Goal: Obtain resource: Download file/media

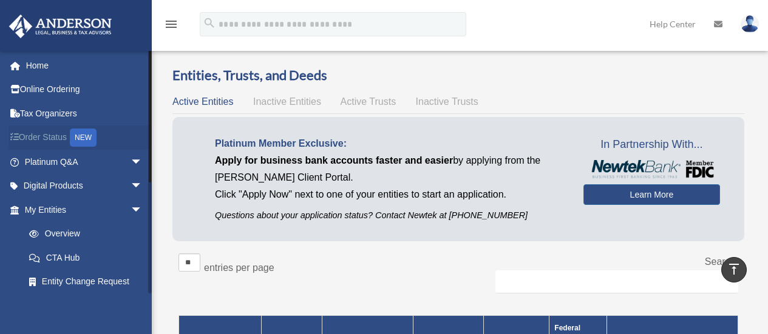
scroll to position [308, 0]
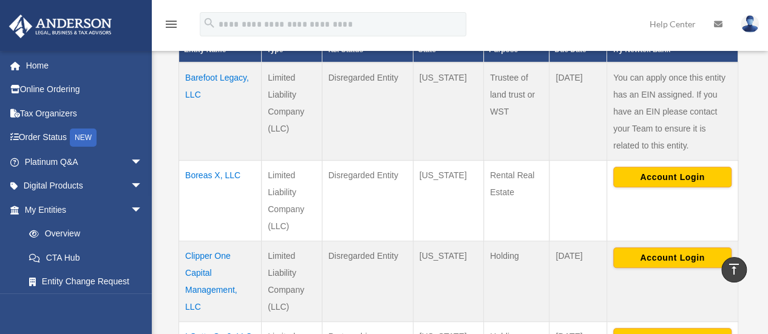
click at [217, 175] on td "Boreas X, LLC" at bounding box center [220, 200] width 83 height 81
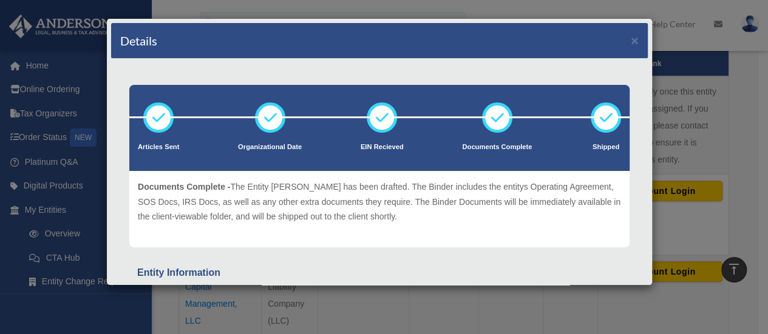
click at [730, 110] on div "Details × Articles Sent Organizational Date" at bounding box center [384, 167] width 768 height 334
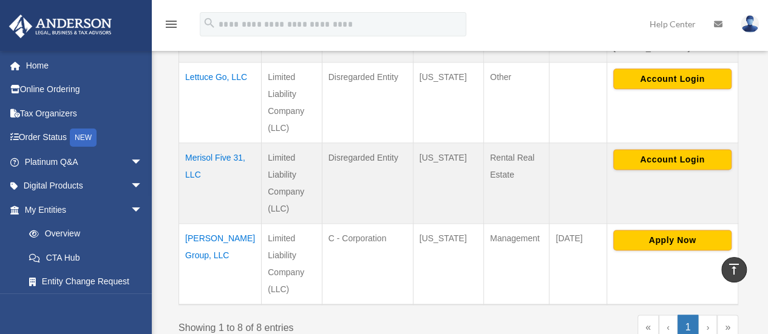
scroll to position [757, 0]
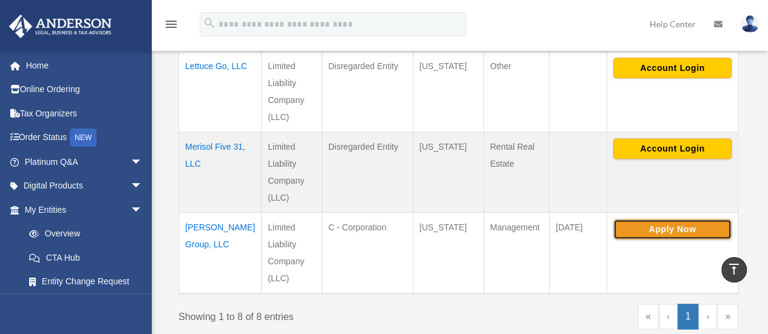
click at [659, 219] on button "Apply Now" at bounding box center [672, 229] width 118 height 21
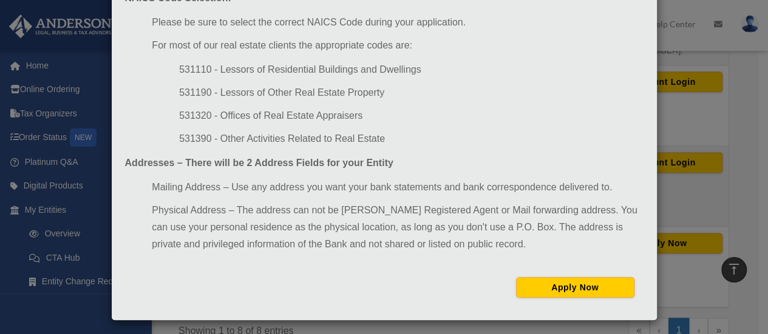
scroll to position [221, 0]
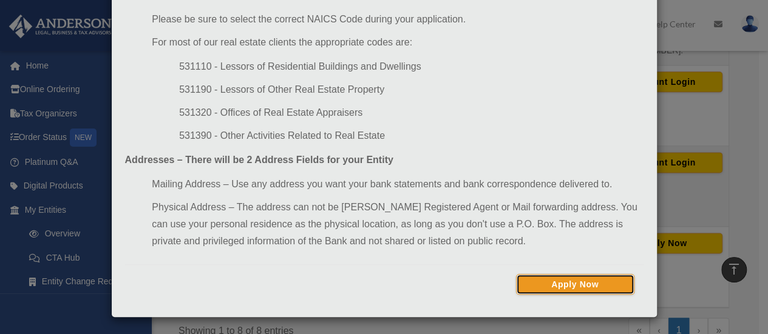
click at [583, 278] on button "Apply Now" at bounding box center [575, 284] width 118 height 21
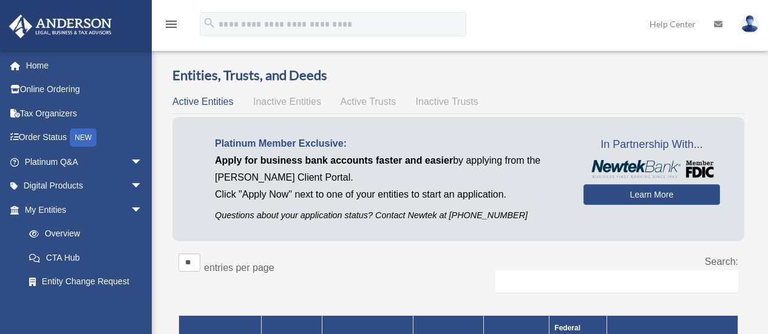
scroll to position [756, 0]
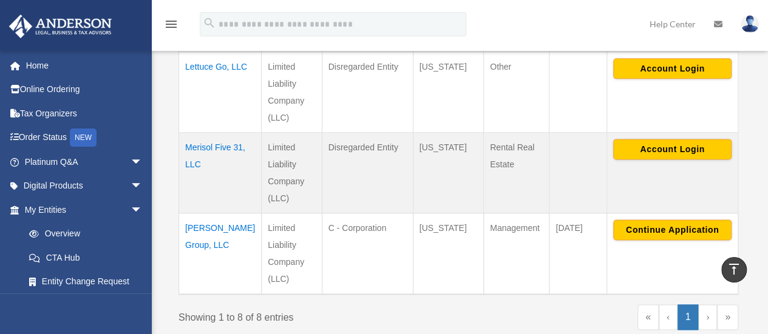
click at [215, 213] on td "[PERSON_NAME] Group, LLC" at bounding box center [220, 253] width 83 height 81
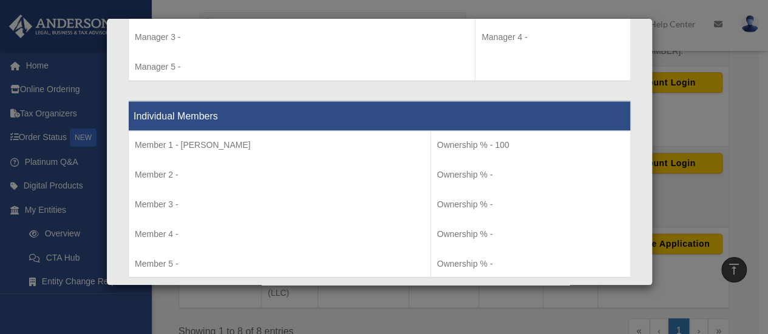
scroll to position [1254, 0]
click at [113, 310] on div "Details × Articles Sent Organizational Date" at bounding box center [384, 167] width 768 height 334
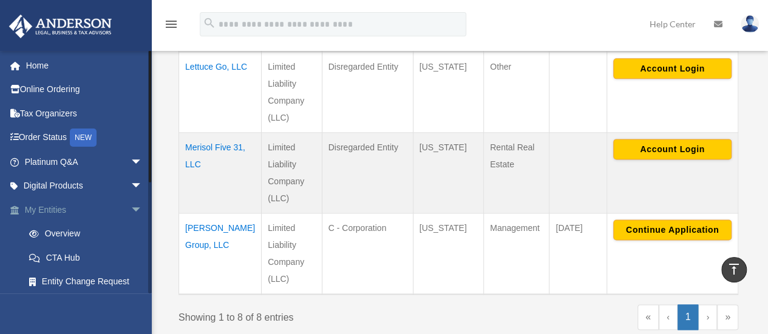
click at [55, 210] on link "My Entities arrow_drop_down" at bounding box center [84, 210] width 152 height 24
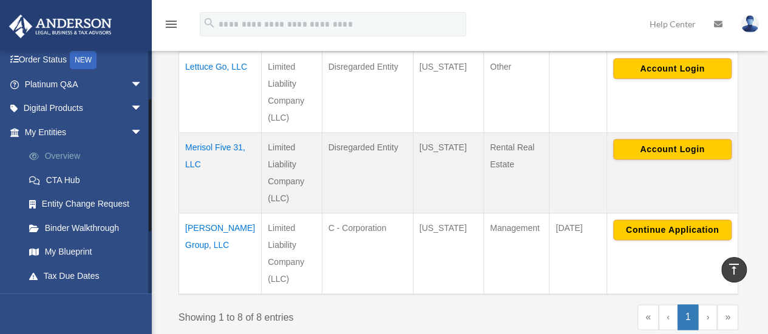
scroll to position [87, 0]
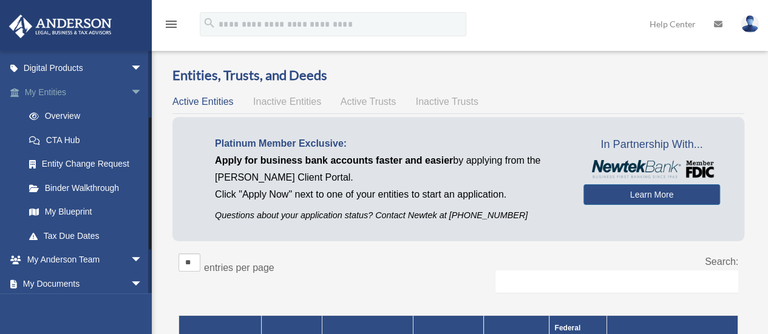
scroll to position [194, 0]
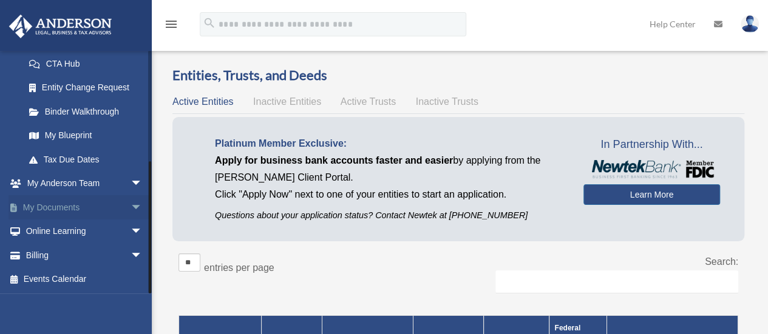
click at [130, 207] on span "arrow_drop_down" at bounding box center [142, 207] width 24 height 25
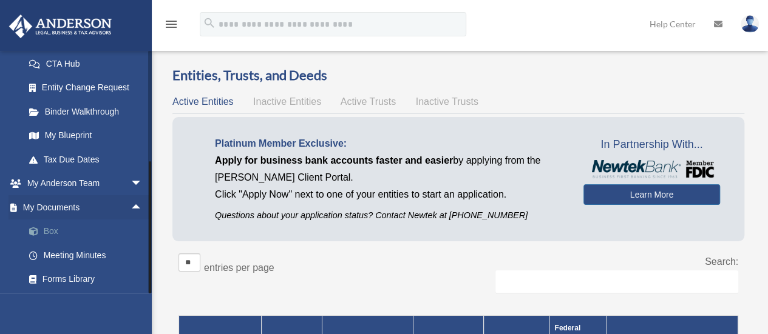
click at [43, 229] on link "Box" at bounding box center [89, 232] width 144 height 24
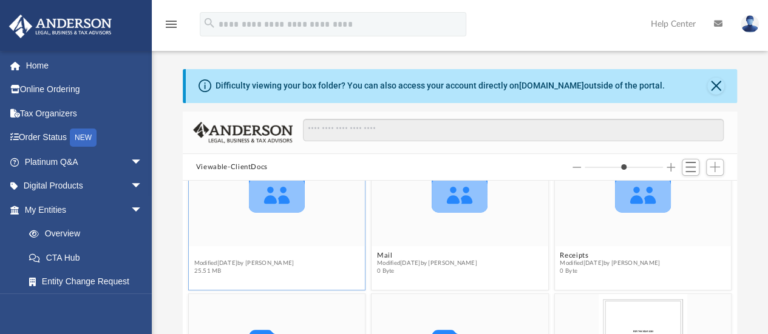
scroll to position [163, 0]
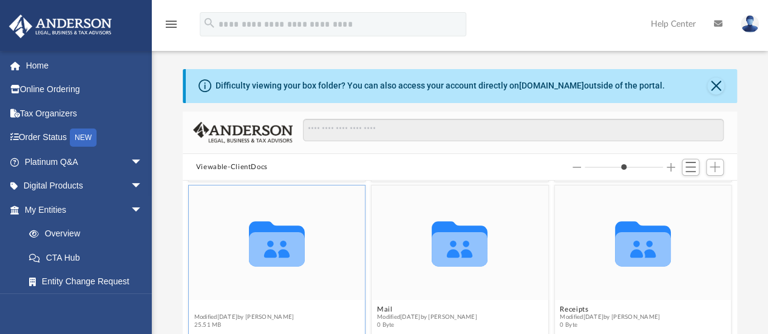
click at [202, 254] on figure "Collaborated Folder Law Modified Wed Sep 17 2025 by Alfredo Cicena 25.51 MB" at bounding box center [277, 260] width 177 height 148
click at [202, 254] on div "Collaborated Folder" at bounding box center [277, 243] width 177 height 115
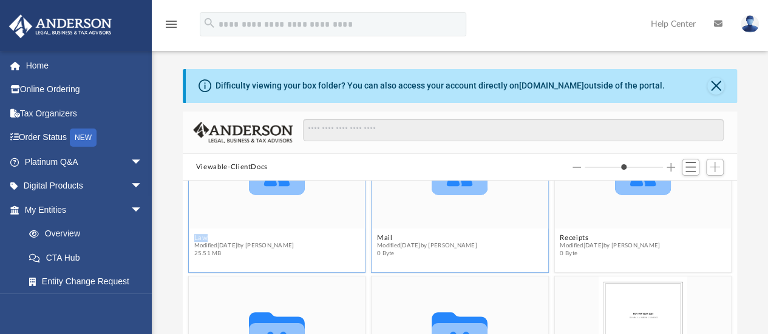
scroll to position [233, 0]
click at [199, 235] on button "Law" at bounding box center [244, 239] width 100 height 8
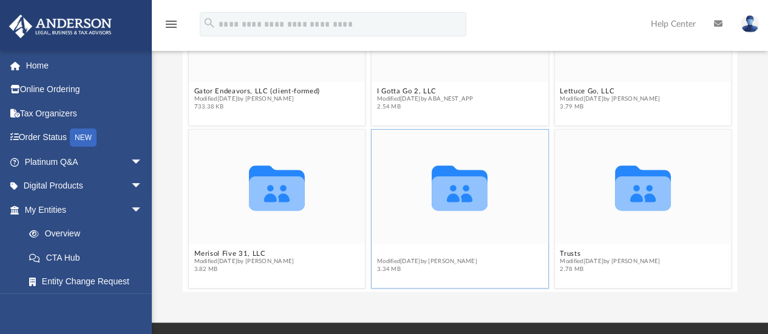
scroll to position [212, 0]
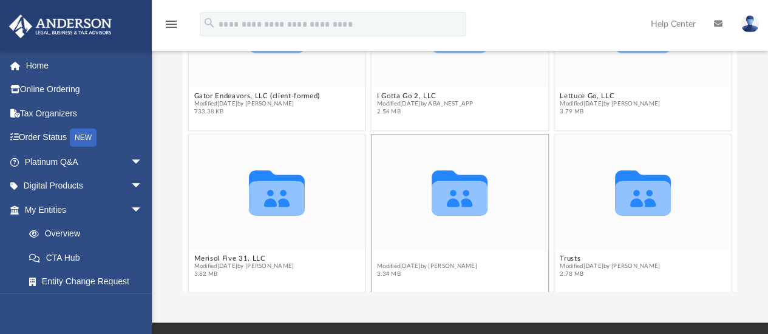
click at [422, 250] on div "Collaborated Folder Barefoot Legacy, LLC Modified Tue Jul 1 2025 by Morgan Wink…" at bounding box center [460, 154] width 554 height 276
click at [422, 251] on figcaption "Merisol Rose Group, LLC Modified Wed Sep 17 2025 by Alfredo Cicena 3.34 MB" at bounding box center [459, 267] width 177 height 32
click at [408, 256] on button "[PERSON_NAME] Group, LLC" at bounding box center [427, 259] width 101 height 8
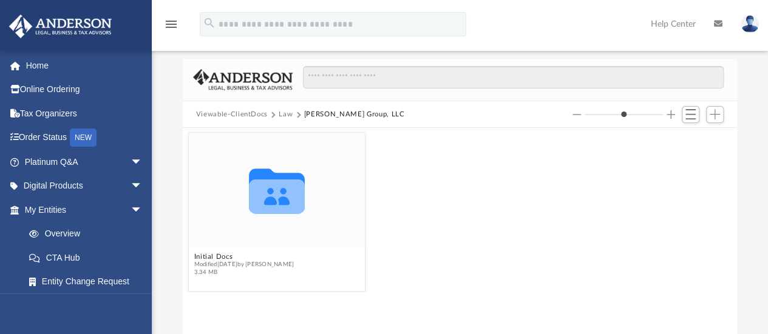
scroll to position [53, 0]
click at [207, 256] on button "Initial Docs" at bounding box center [244, 256] width 100 height 8
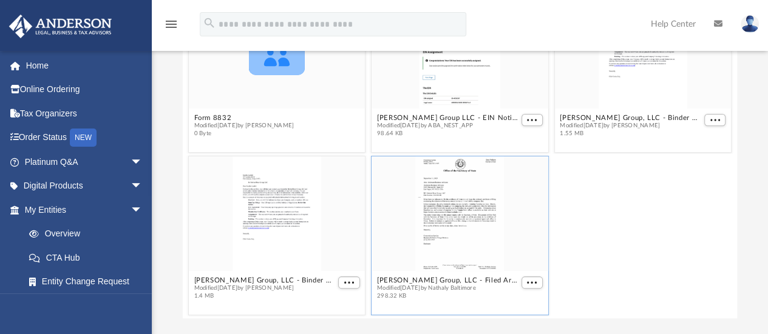
scroll to position [138, 0]
type input "*"
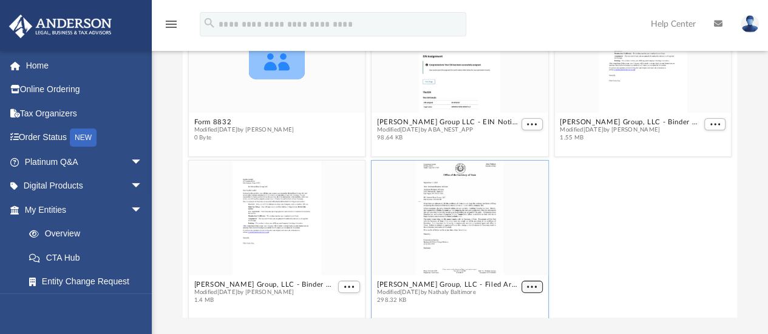
click at [522, 281] on button "More options" at bounding box center [532, 287] width 22 height 13
click at [522, 280] on ul "Preview Download" at bounding box center [511, 257] width 49 height 52
click at [516, 267] on li "Download" at bounding box center [511, 263] width 35 height 13
click at [516, 267] on div "grid" at bounding box center [459, 218] width 177 height 115
